Goal: Task Accomplishment & Management: Complete application form

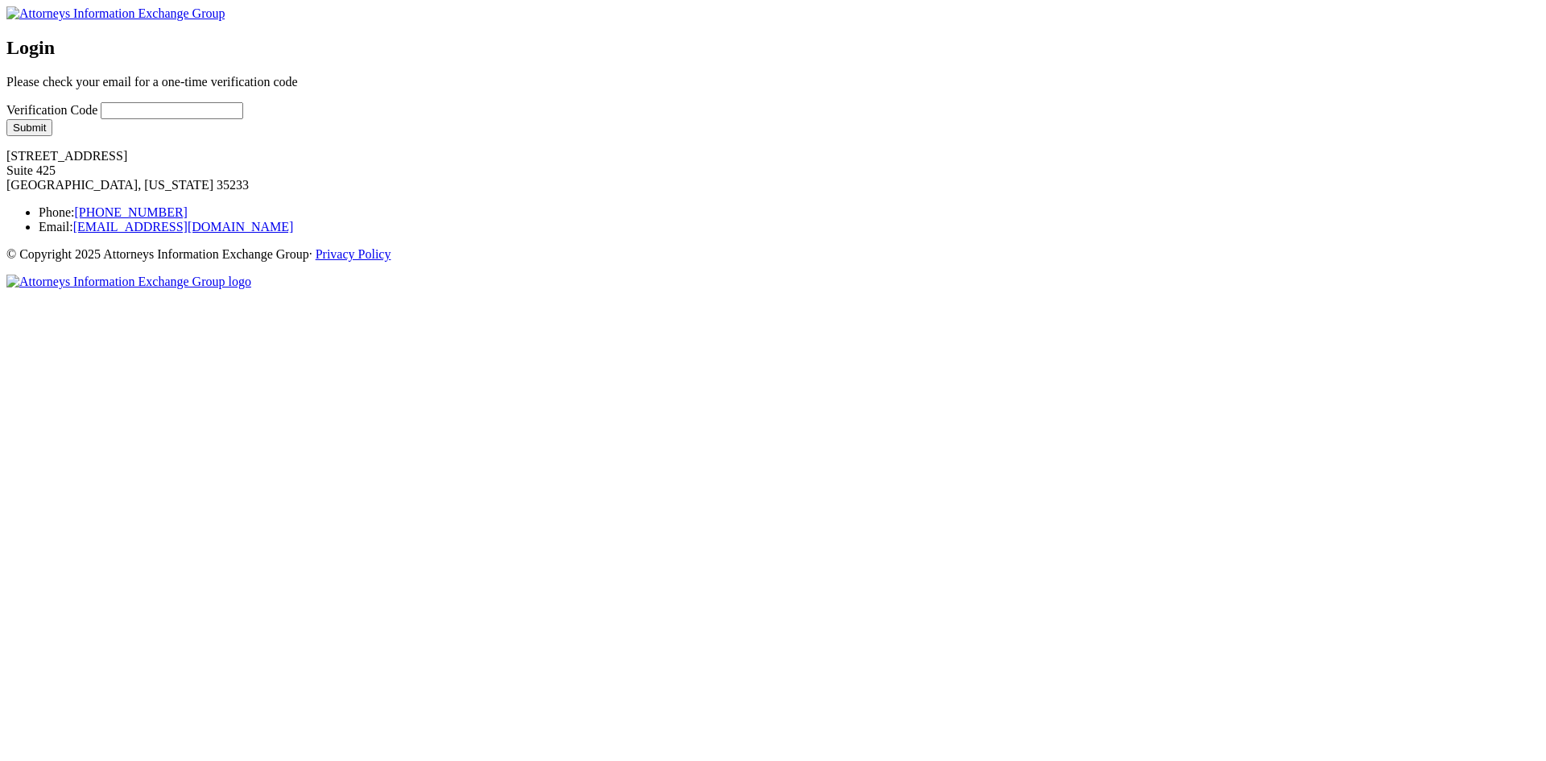
click at [243, 119] on input "Verification Code" at bounding box center [172, 110] width 142 height 17
type input "sdfsd"
click at [52, 136] on button "Submit" at bounding box center [29, 127] width 46 height 17
click at [243, 119] on input "Verification Code" at bounding box center [172, 110] width 142 height 17
type input "asdasd"
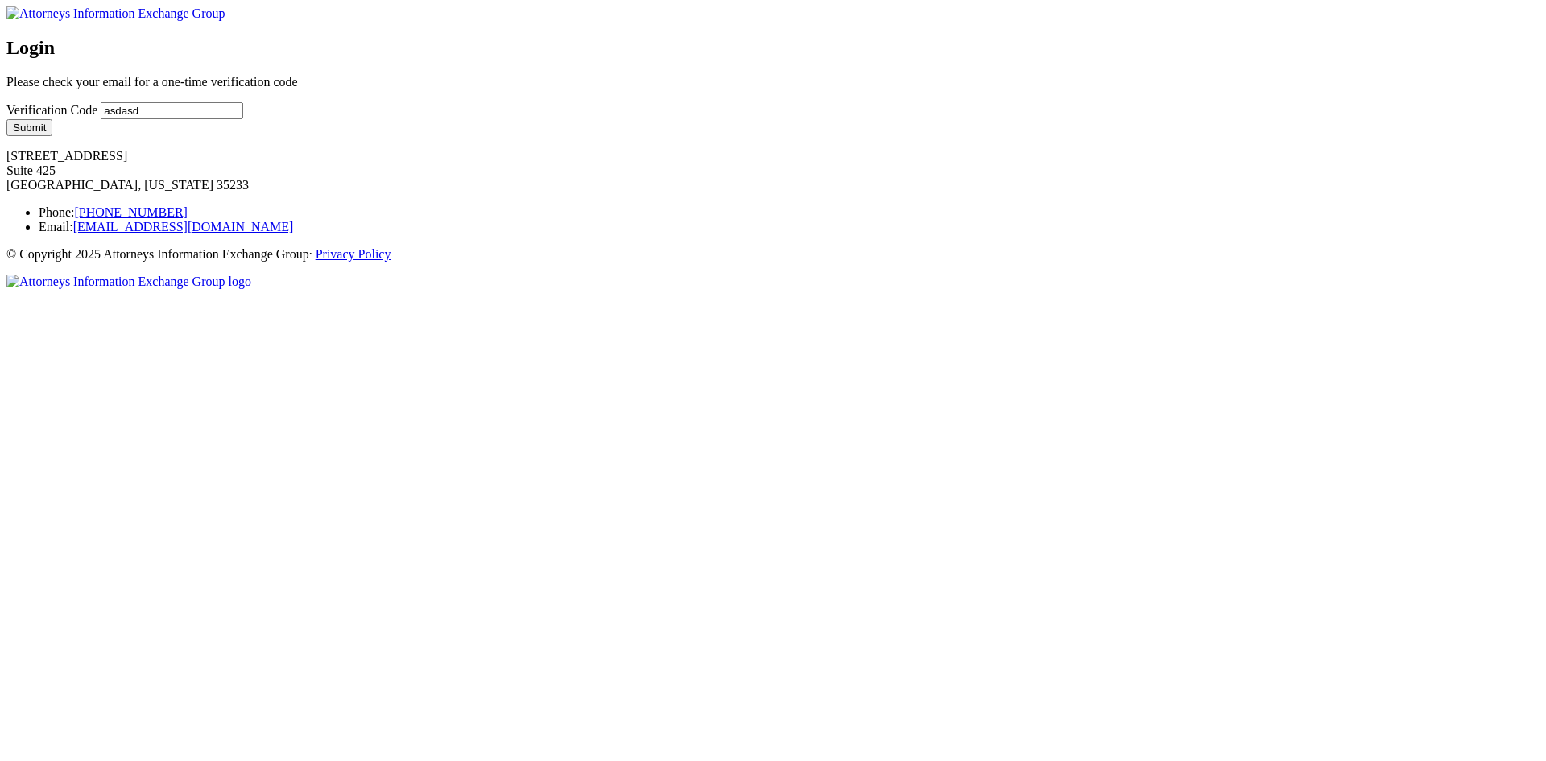
click at [52, 136] on button "Submit" at bounding box center [29, 127] width 46 height 17
click at [243, 119] on input "Verification Code" at bounding box center [172, 110] width 142 height 17
type input "test"
click at [594, 136] on div "Login Please check your email for a one-time verification code Verification Cod…" at bounding box center [772, 86] width 1533 height 99
click at [52, 136] on button "Submit" at bounding box center [29, 127] width 46 height 17
